Goal: Information Seeking & Learning: Learn about a topic

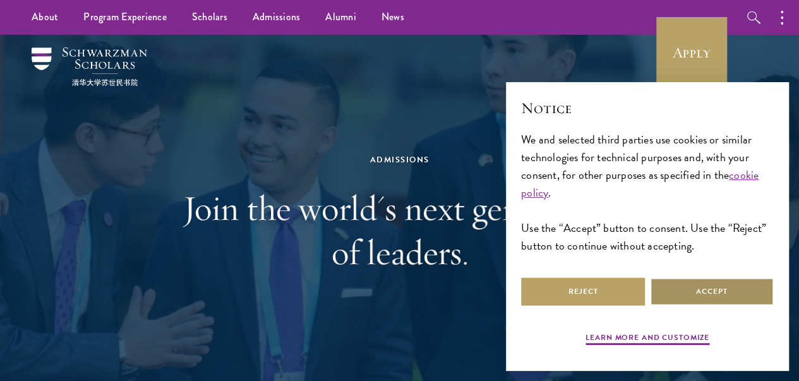
click at [676, 282] on button "Accept" at bounding box center [712, 291] width 124 height 28
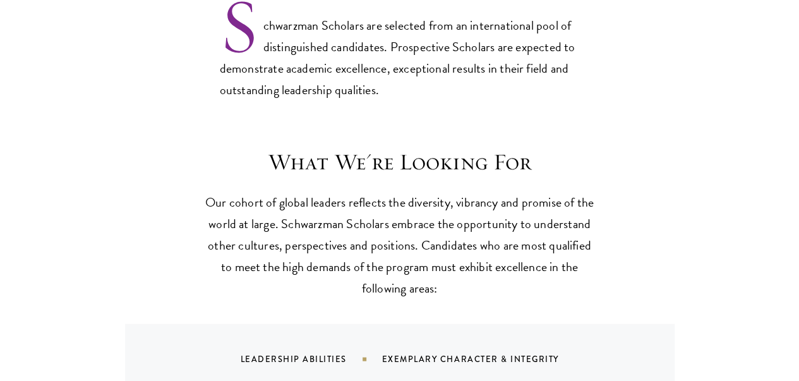
scroll to position [1169, 0]
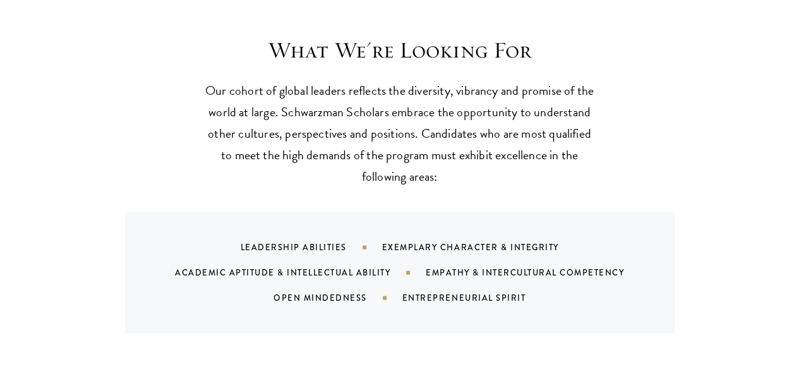
click at [387, 85] on p "Our cohort of global leaders reflects the diversity, vibrancy and promise of th…" at bounding box center [400, 132] width 392 height 107
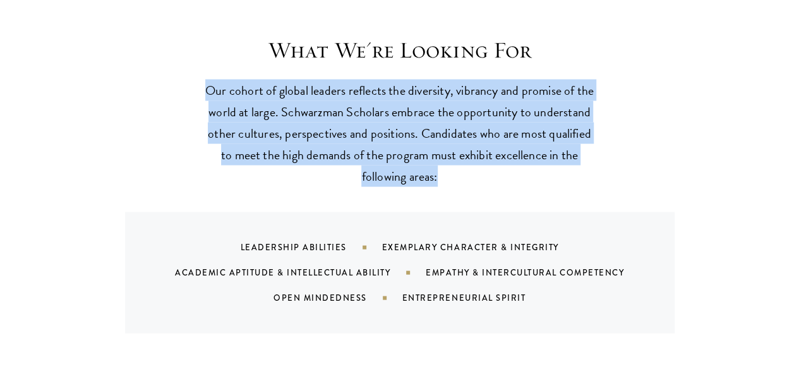
click at [387, 85] on p "Our cohort of global leaders reflects the diversity, vibrancy and promise of th…" at bounding box center [400, 132] width 392 height 107
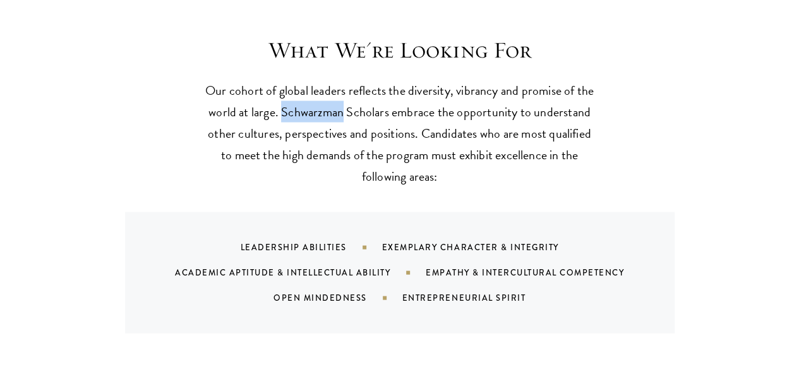
click at [387, 85] on p "Our cohort of global leaders reflects the diversity, vibrancy and promise of th…" at bounding box center [400, 132] width 392 height 107
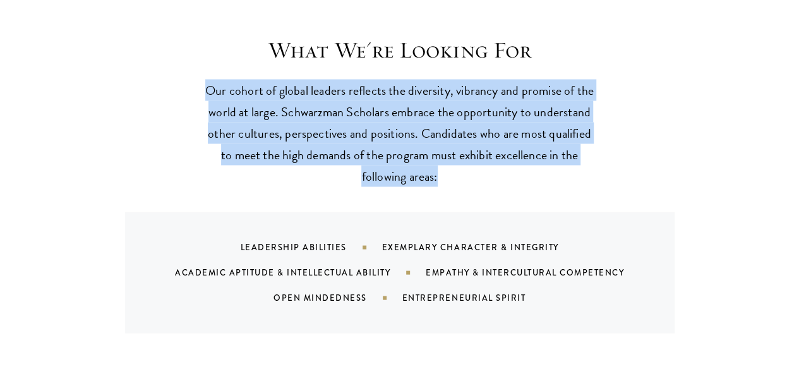
click at [387, 85] on p "Our cohort of global leaders reflects the diversity, vibrancy and promise of th…" at bounding box center [400, 132] width 392 height 107
click at [420, 86] on p "Our cohort of global leaders reflects the diversity, vibrancy and promise of th…" at bounding box center [400, 132] width 392 height 107
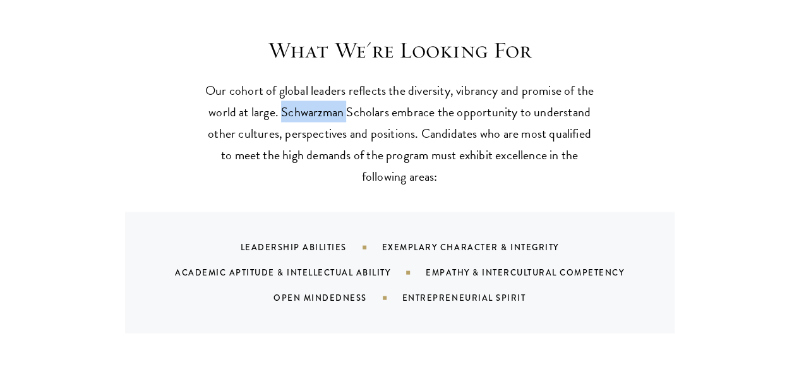
click at [420, 86] on p "Our cohort of global leaders reflects the diversity, vibrancy and promise of th…" at bounding box center [400, 132] width 392 height 107
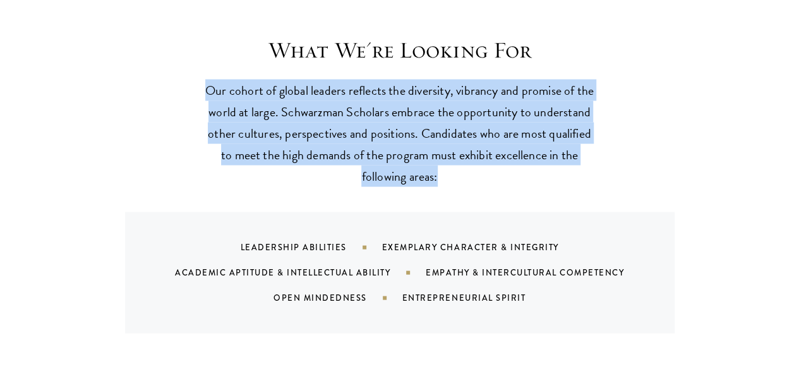
click at [420, 86] on p "Our cohort of global leaders reflects the diversity, vibrancy and promise of th…" at bounding box center [400, 132] width 392 height 107
click at [333, 79] on p "Our cohort of global leaders reflects the diversity, vibrancy and promise of th…" at bounding box center [400, 132] width 392 height 107
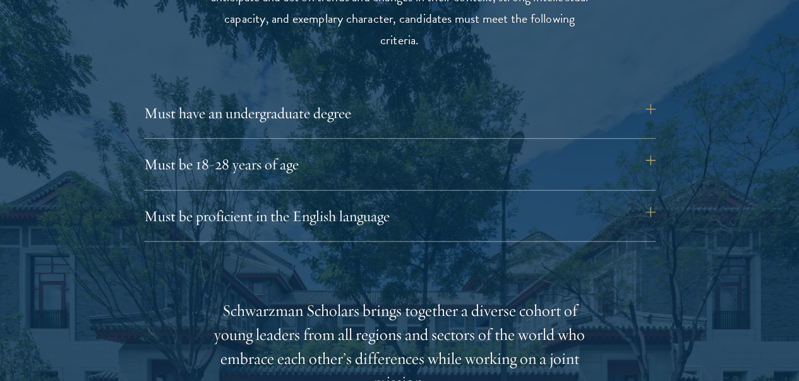
scroll to position [1716, 0]
click at [403, 105] on button "Must have an undergraduate degree" at bounding box center [406, 112] width 512 height 30
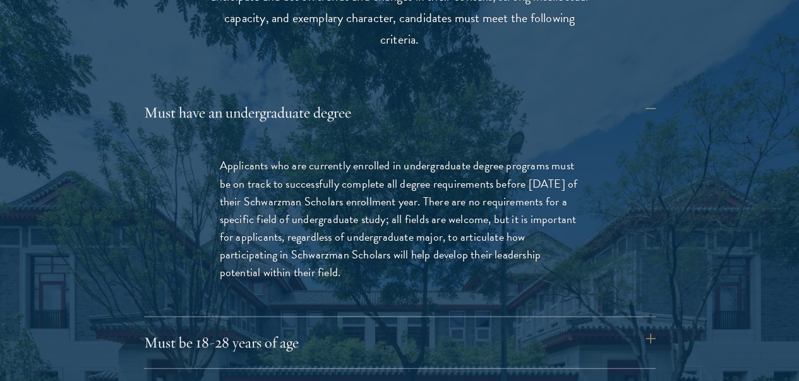
click at [353, 170] on p "Applicants who are currently enrolled in undergraduate degree programs must be …" at bounding box center [400, 219] width 360 height 124
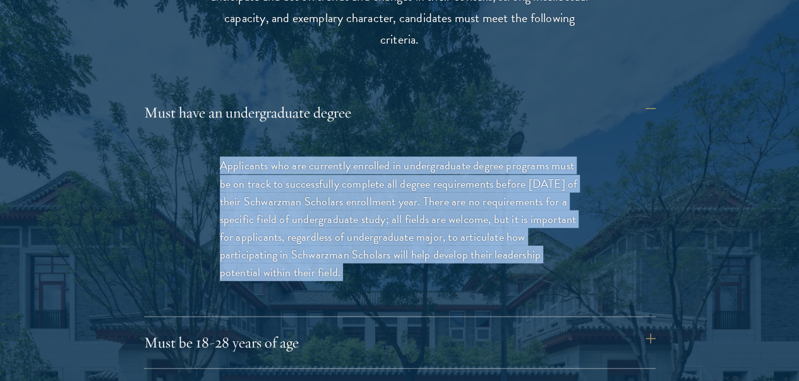
click at [353, 170] on p "Applicants who are currently enrolled in undergraduate degree programs must be …" at bounding box center [400, 219] width 360 height 124
click at [346, 168] on p "Applicants who are currently enrolled in undergraduate degree programs must be …" at bounding box center [400, 219] width 360 height 124
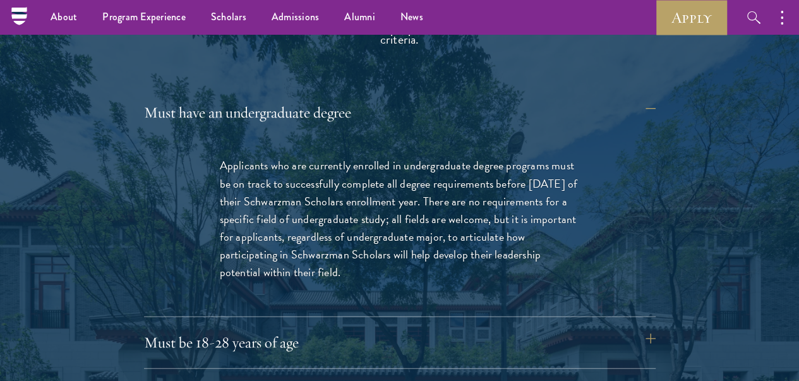
scroll to position [1714, 0]
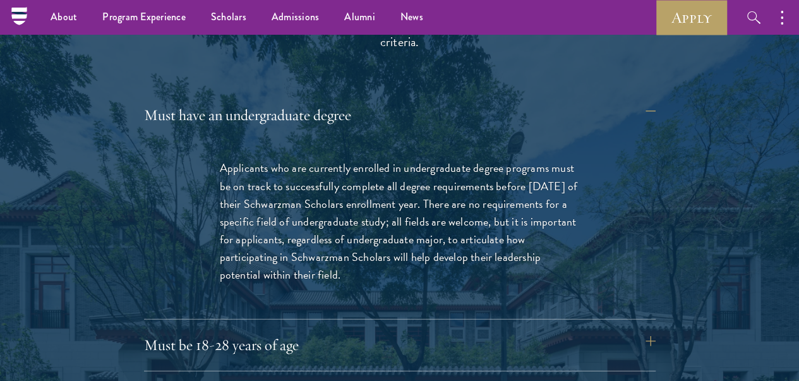
click at [346, 168] on p "Applicants who are currently enrolled in undergraduate degree programs must be …" at bounding box center [400, 221] width 360 height 124
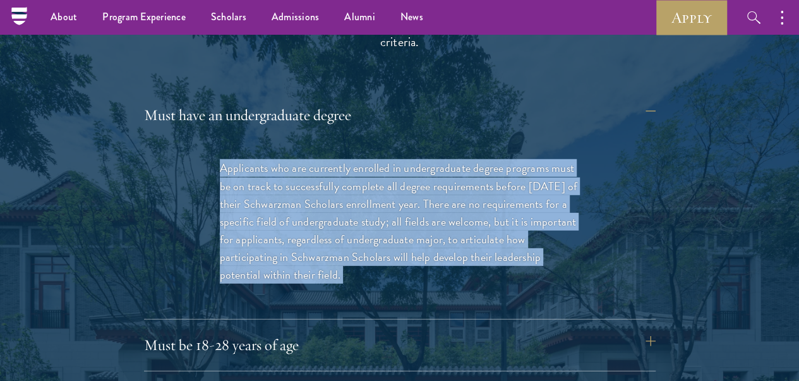
click at [346, 168] on p "Applicants who are currently enrolled in undergraduate degree programs must be …" at bounding box center [400, 221] width 360 height 124
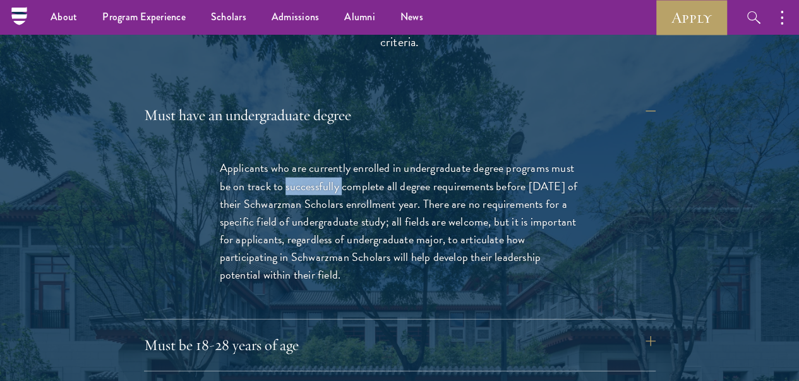
click at [346, 168] on p "Applicants who are currently enrolled in undergraduate degree programs must be …" at bounding box center [400, 221] width 360 height 124
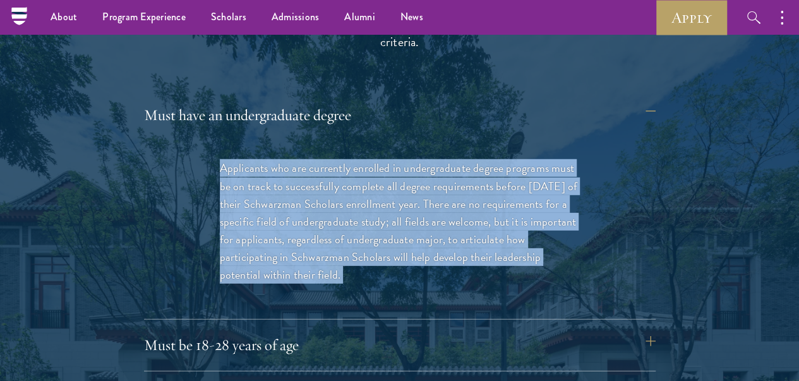
click at [346, 168] on p "Applicants who are currently enrolled in undergraduate degree programs must be …" at bounding box center [400, 221] width 360 height 124
click at [489, 189] on p "Applicants who are currently enrolled in undergraduate degree programs must be …" at bounding box center [400, 221] width 360 height 124
drag, startPoint x: 487, startPoint y: 186, endPoint x: 475, endPoint y: 264, distance: 77.9
click at [475, 264] on p "Applicants who are currently enrolled in undergraduate degree programs must be …" at bounding box center [400, 221] width 360 height 124
click at [441, 223] on p "Applicants who are currently enrolled in undergraduate degree programs must be …" at bounding box center [400, 221] width 360 height 124
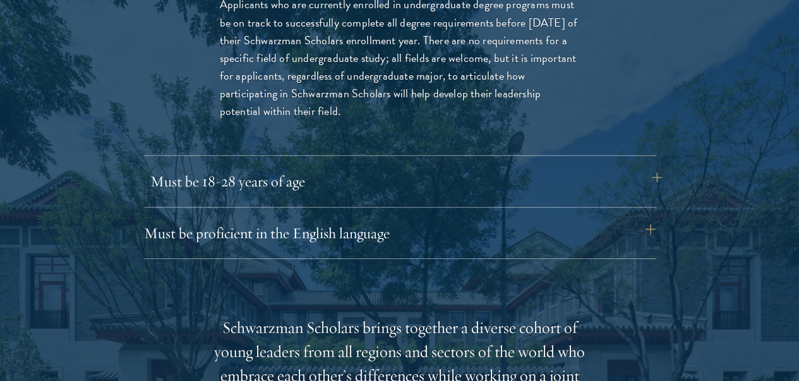
scroll to position [1883, 0]
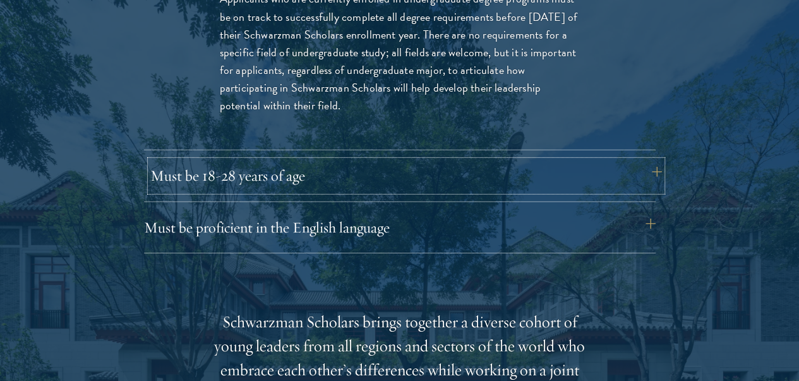
click at [237, 161] on button "Must be 18-28 years of age" at bounding box center [406, 176] width 512 height 30
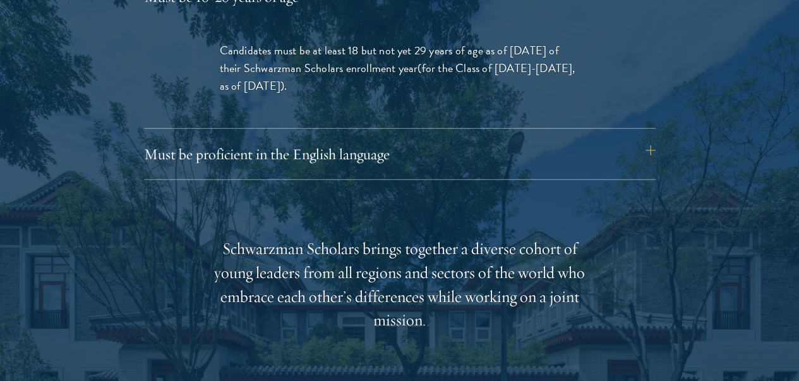
click at [363, 253] on div "Schwarzman Scholars brings together a diverse cohort of young leaders from all …" at bounding box center [400, 285] width 392 height 96
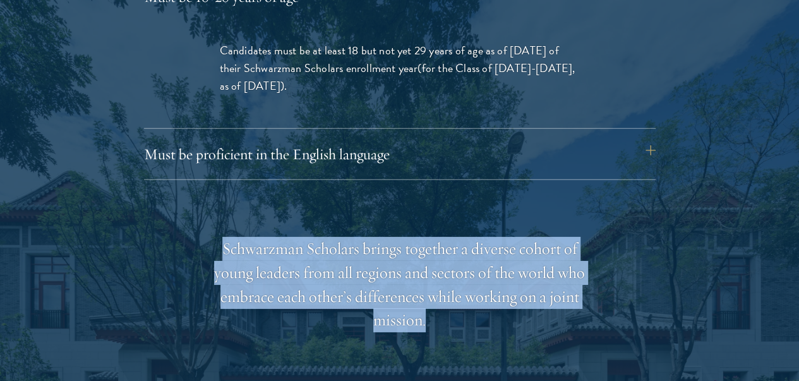
click at [363, 253] on div "Schwarzman Scholars brings together a diverse cohort of young leaders from all …" at bounding box center [400, 285] width 392 height 96
click at [355, 188] on div at bounding box center [355, 188] width 0 height 0
click at [364, 237] on div "Schwarzman Scholars brings together a diverse cohort of young leaders from all …" at bounding box center [400, 285] width 392 height 96
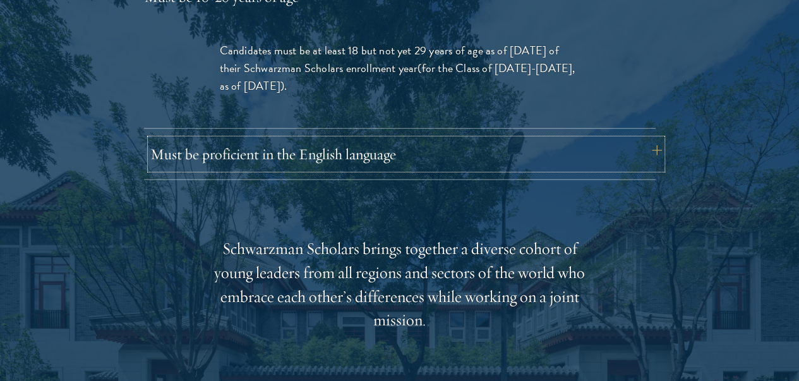
click at [298, 139] on button "Must be proficient in the English language" at bounding box center [406, 154] width 512 height 30
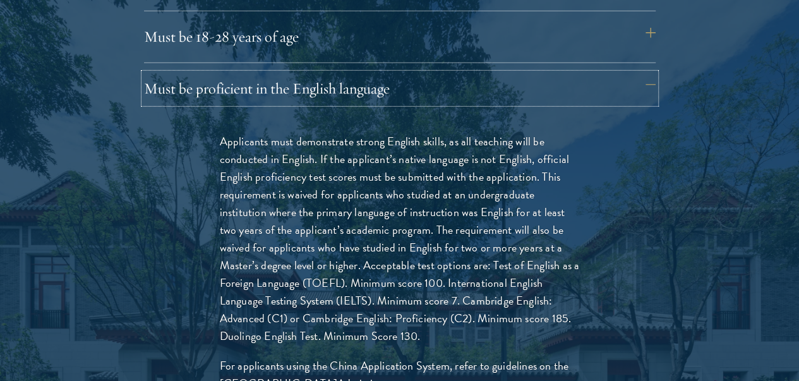
scroll to position [1846, 0]
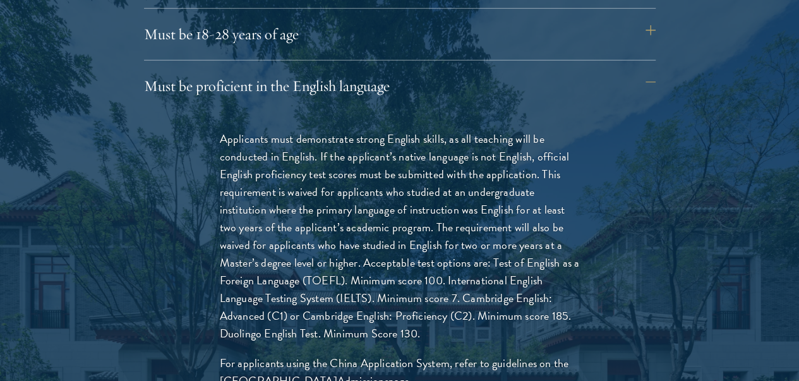
click at [394, 130] on p "Applicants must demonstrate strong English skills, as all teaching will be cond…" at bounding box center [400, 236] width 360 height 213
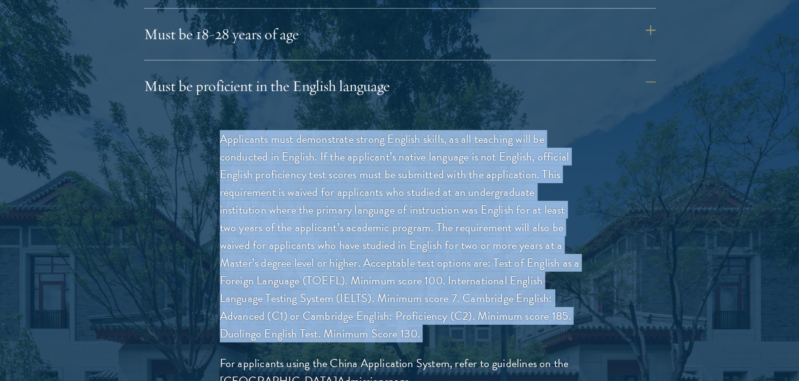
click at [394, 130] on p "Applicants must demonstrate strong English skills, as all teaching will be cond…" at bounding box center [400, 236] width 360 height 213
click at [381, 130] on p "Applicants must demonstrate strong English skills, as all teaching will be cond…" at bounding box center [400, 236] width 360 height 213
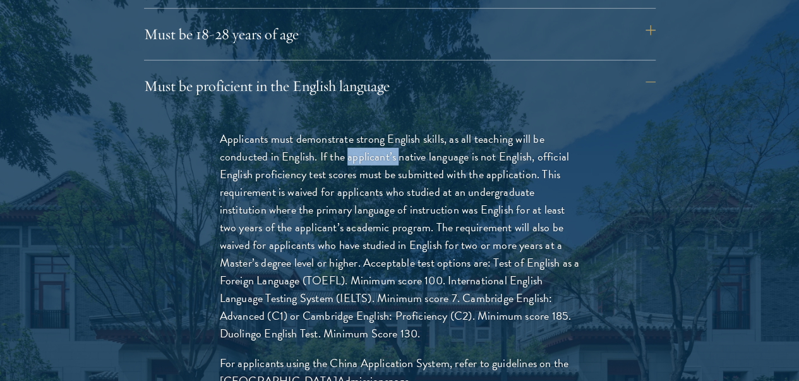
click at [381, 130] on p "Applicants must demonstrate strong English skills, as all teaching will be cond…" at bounding box center [400, 236] width 360 height 213
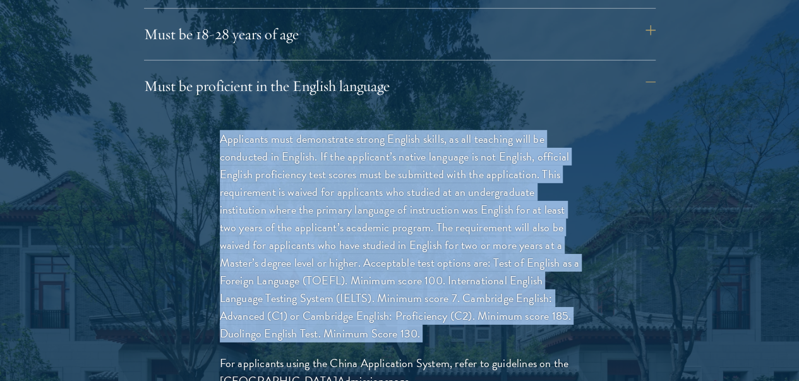
click at [381, 130] on p "Applicants must demonstrate strong English skills, as all teaching will be cond…" at bounding box center [400, 236] width 360 height 213
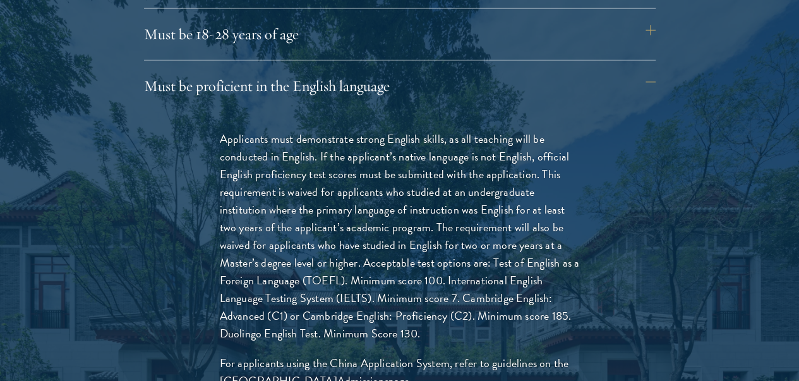
click at [360, 146] on p "Applicants must demonstrate strong English skills, as all teaching will be cond…" at bounding box center [400, 236] width 360 height 213
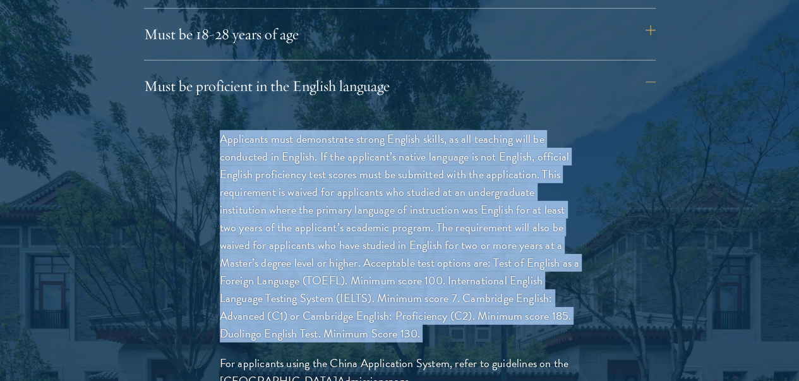
click at [360, 146] on p "Applicants must demonstrate strong English skills, as all teaching will be cond…" at bounding box center [400, 236] width 360 height 213
click at [365, 148] on p "Applicants must demonstrate strong English skills, as all teaching will be cond…" at bounding box center [400, 236] width 360 height 213
click at [337, 185] on p "Applicants must demonstrate strong English skills, as all teaching will be cond…" at bounding box center [400, 236] width 360 height 213
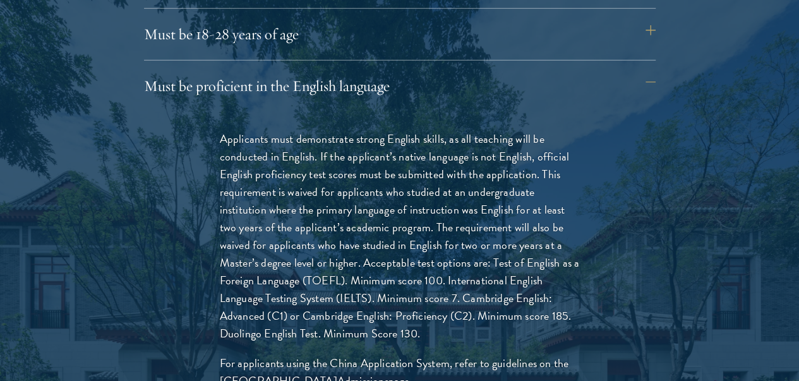
click at [274, 275] on p "Applicants must demonstrate strong English skills, as all teaching will be cond…" at bounding box center [400, 236] width 360 height 213
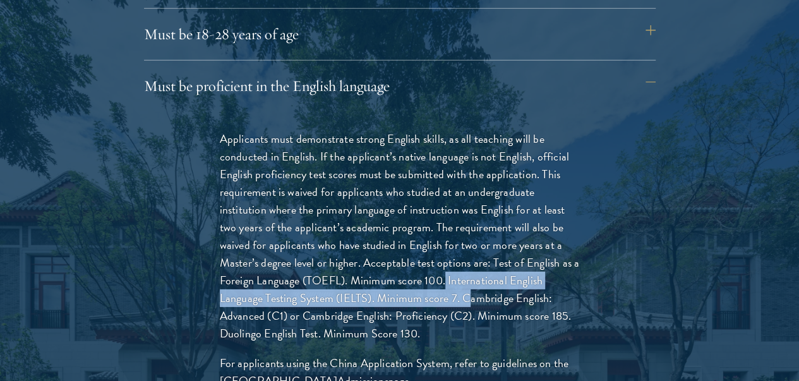
drag, startPoint x: 270, startPoint y: 274, endPoint x: 313, endPoint y: 295, distance: 48.0
click at [313, 295] on p "Applicants must demonstrate strong English skills, as all teaching will be cond…" at bounding box center [400, 236] width 360 height 213
click at [310, 294] on p "Applicants must demonstrate strong English skills, as all teaching will be cond…" at bounding box center [400, 236] width 360 height 213
drag, startPoint x: 307, startPoint y: 294, endPoint x: 274, endPoint y: 275, distance: 37.9
click at [274, 275] on p "Applicants must demonstrate strong English skills, as all teaching will be cond…" at bounding box center [400, 236] width 360 height 213
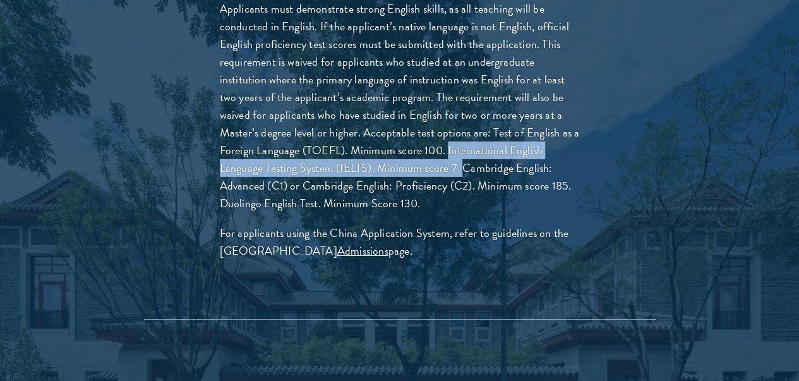
scroll to position [1977, 0]
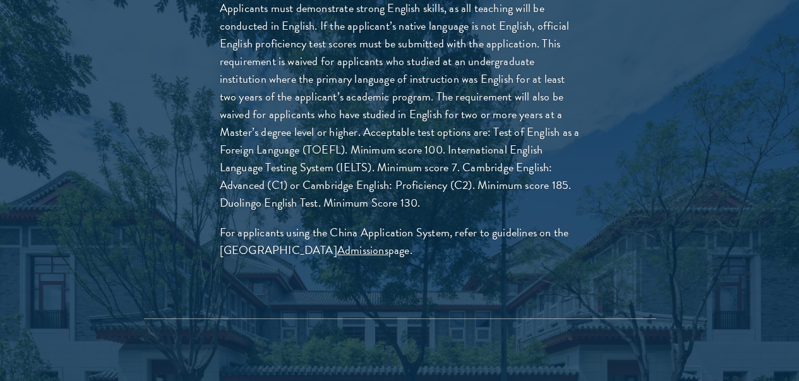
click at [303, 226] on p "For applicants using the China Application System, refer to guidelines on the S…" at bounding box center [400, 241] width 360 height 35
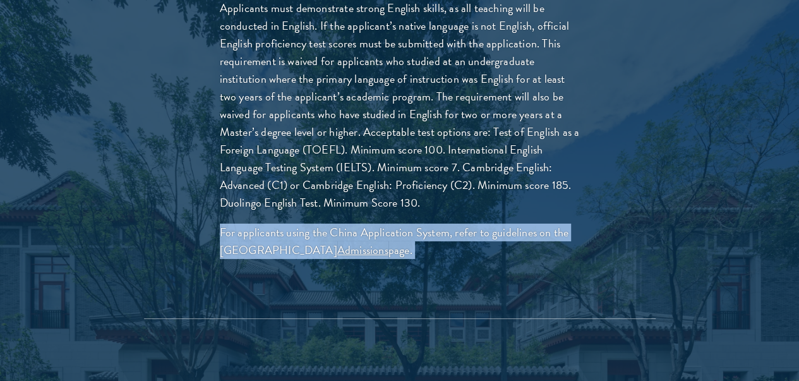
click at [303, 226] on p "For applicants using the China Application System, refer to guidelines on the S…" at bounding box center [400, 241] width 360 height 35
click at [276, 234] on p "For applicants using the China Application System, refer to guidelines on the S…" at bounding box center [400, 241] width 360 height 35
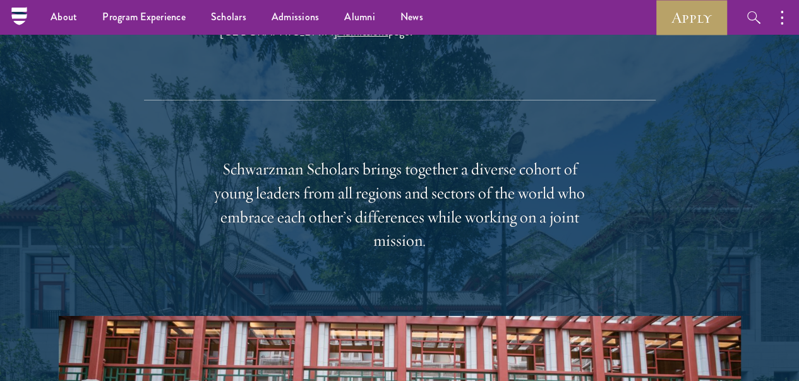
scroll to position [2213, 0]
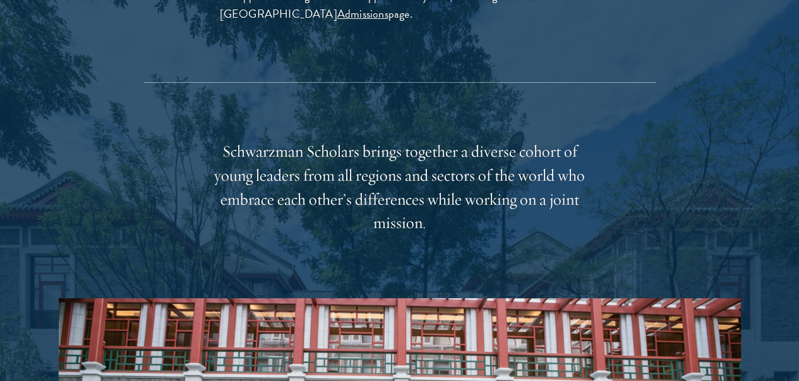
click at [374, 148] on div "Schwarzman Scholars brings together a diverse cohort of young leaders from all …" at bounding box center [400, 188] width 392 height 96
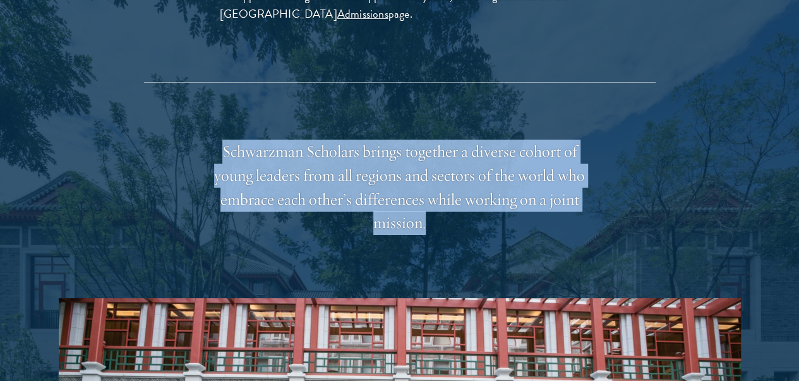
click at [374, 148] on div "Schwarzman Scholars brings together a diverse cohort of young leaders from all …" at bounding box center [400, 188] width 392 height 96
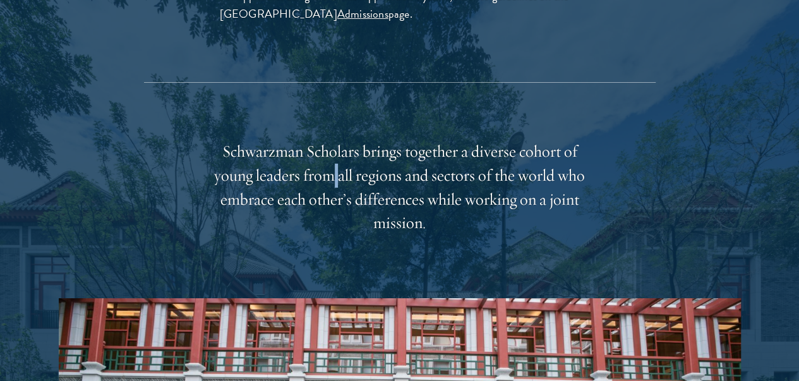
click at [374, 148] on div "Schwarzman Scholars brings together a diverse cohort of young leaders from all …" at bounding box center [400, 188] width 392 height 96
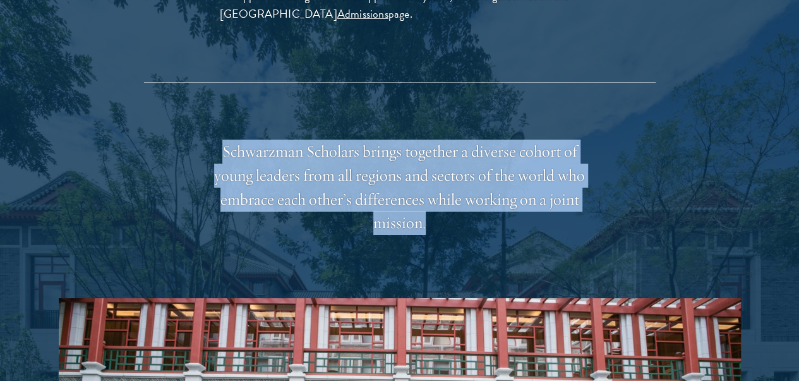
click at [374, 148] on div "Schwarzman Scholars brings together a diverse cohort of young leaders from all …" at bounding box center [400, 188] width 392 height 96
click at [413, 140] on div "Schwarzman Scholars brings together a diverse cohort of young leaders from all …" at bounding box center [400, 188] width 392 height 96
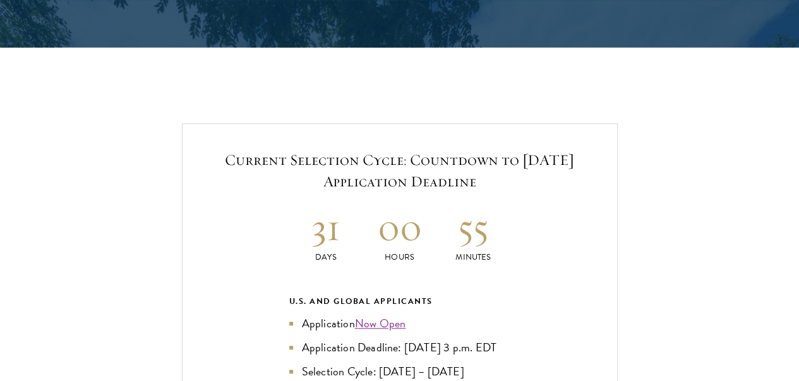
scroll to position [2917, 0]
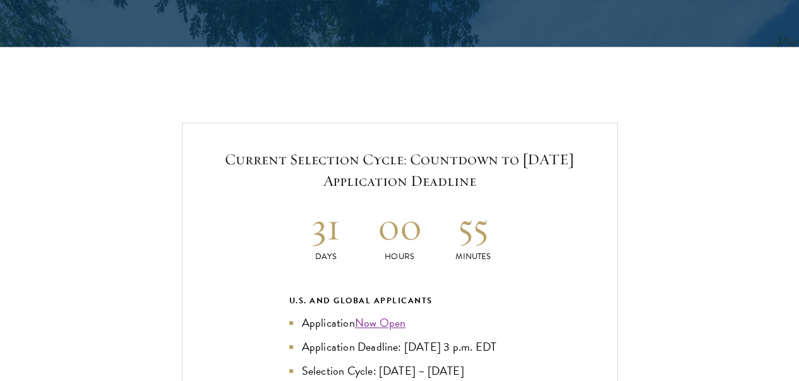
click at [382, 149] on h5 "Current Selection Cycle: Countdown to [DATE] Application Deadline" at bounding box center [400, 170] width 384 height 43
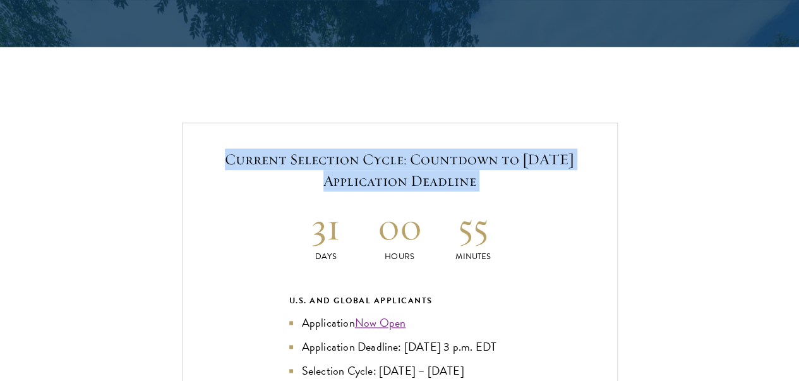
click at [382, 149] on h5 "Current Selection Cycle: Countdown to [DATE] Application Deadline" at bounding box center [400, 170] width 384 height 43
click at [374, 149] on h5 "Current Selection Cycle: Countdown to [DATE] Application Deadline" at bounding box center [400, 170] width 384 height 43
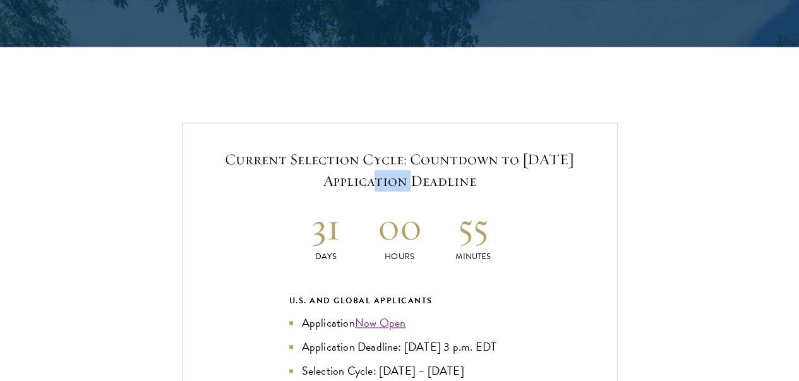
click at [374, 149] on h5 "Current Selection Cycle: Countdown to [DATE] Application Deadline" at bounding box center [400, 170] width 384 height 43
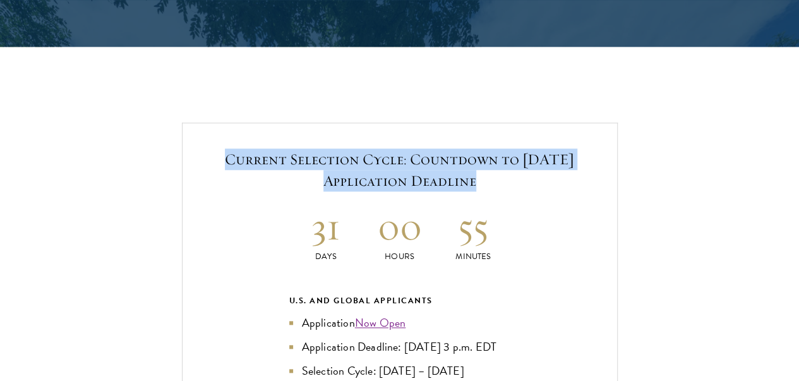
click at [374, 149] on h5 "Current Selection Cycle: Countdown to [DATE] Application Deadline" at bounding box center [400, 170] width 384 height 43
click at [390, 149] on h5 "Current Selection Cycle: Countdown to [DATE] Application Deadline" at bounding box center [400, 170] width 384 height 43
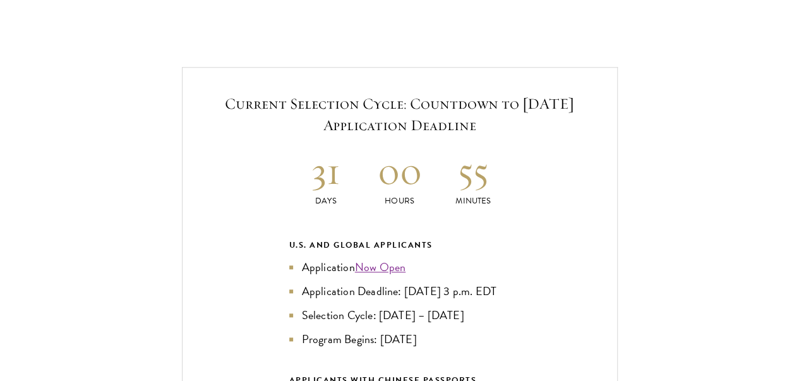
scroll to position [2973, 0]
click at [375, 238] on div "U.S. and Global Applicants" at bounding box center [399, 245] width 221 height 14
click at [404, 238] on div "U.S. and Global Applicants" at bounding box center [399, 245] width 221 height 14
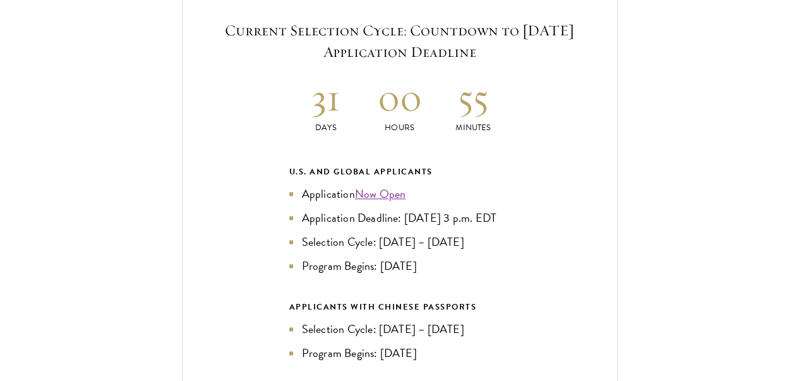
scroll to position [3047, 0]
click at [350, 208] on li "Application Deadline: [DATE] 3 p.m. EDT" at bounding box center [399, 217] width 221 height 18
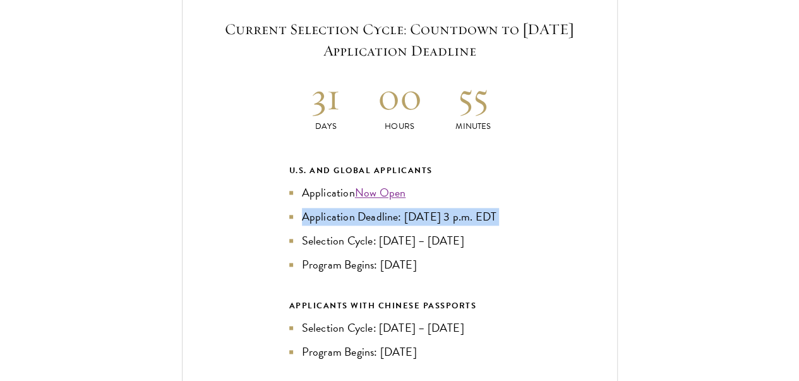
click at [350, 208] on li "Application Deadline: [DATE] 3 p.m. EDT" at bounding box center [399, 217] width 221 height 18
click at [328, 208] on li "Application Deadline: [DATE] 3 p.m. EDT" at bounding box center [399, 217] width 221 height 18
click at [332, 208] on li "Application Deadline: [DATE] 3 p.m. EDT" at bounding box center [399, 217] width 221 height 18
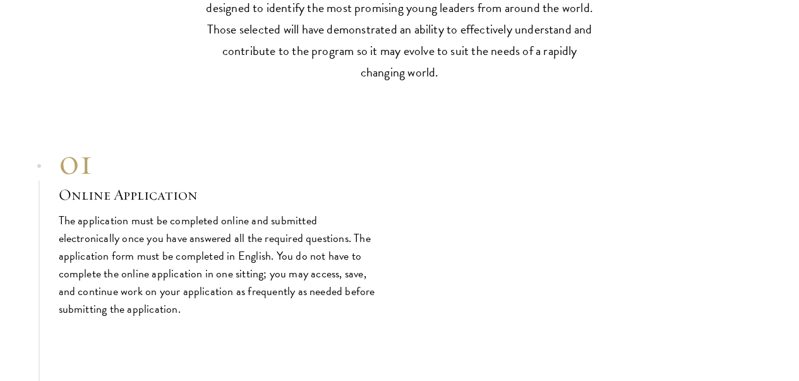
scroll to position [4154, 0]
